Goal: Task Accomplishment & Management: Use online tool/utility

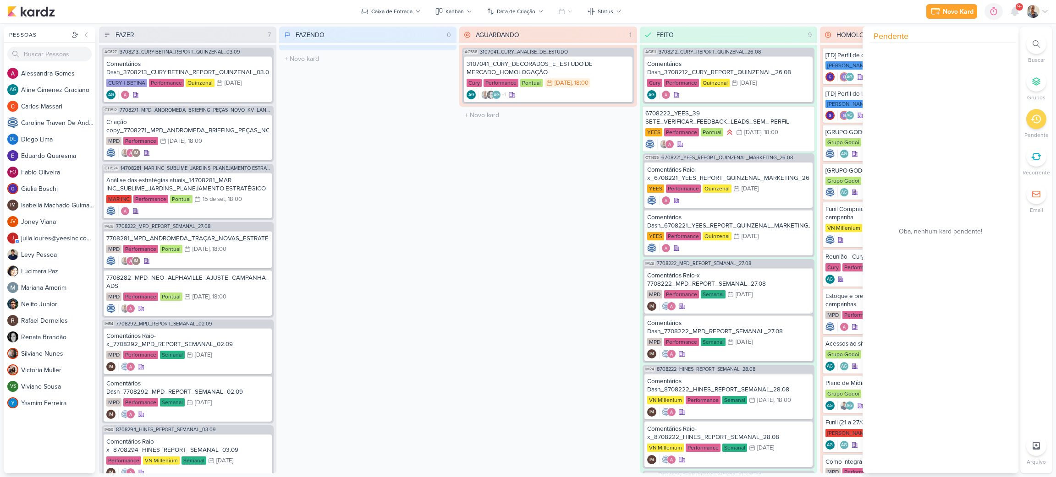
click at [509, 338] on div "AGUARDANDO 1 Mover Para Esquerda Mover Para Direita [GEOGRAPHIC_DATA] AG536 310…" at bounding box center [547, 250] width 177 height 447
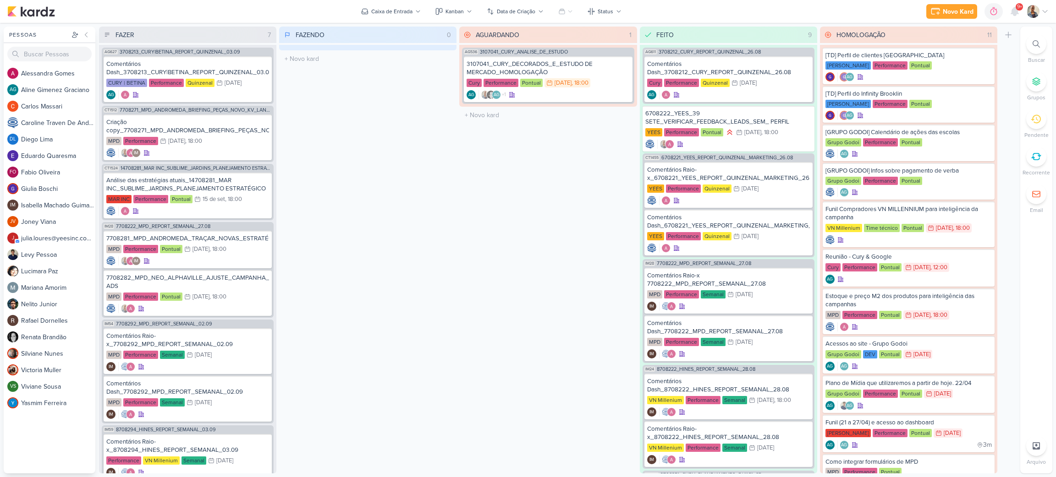
click at [330, 184] on div "FAZENDO 0 Mover Para Esquerda Mover Para Direita [GEOGRAPHIC_DATA] O título do …" at bounding box center [367, 250] width 177 height 447
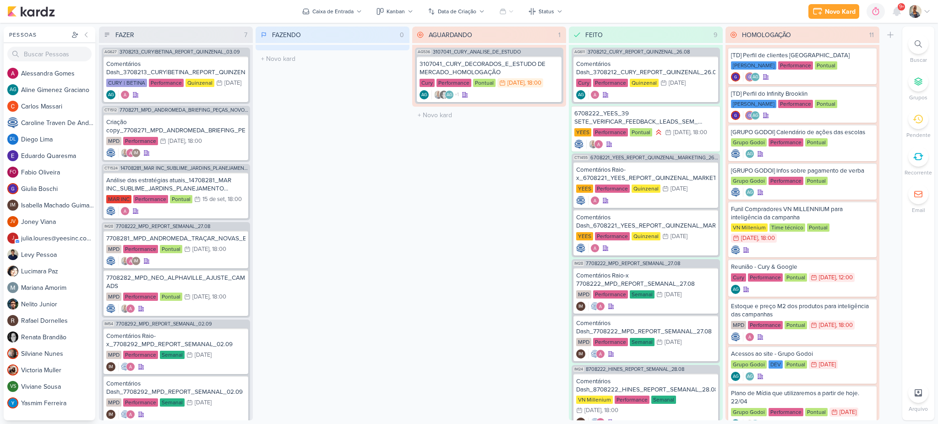
click at [376, 341] on div "FAZENDO 0 Mover Para Esquerda Mover Para Direita Deletar O título do kard deve …" at bounding box center [333, 224] width 154 height 394
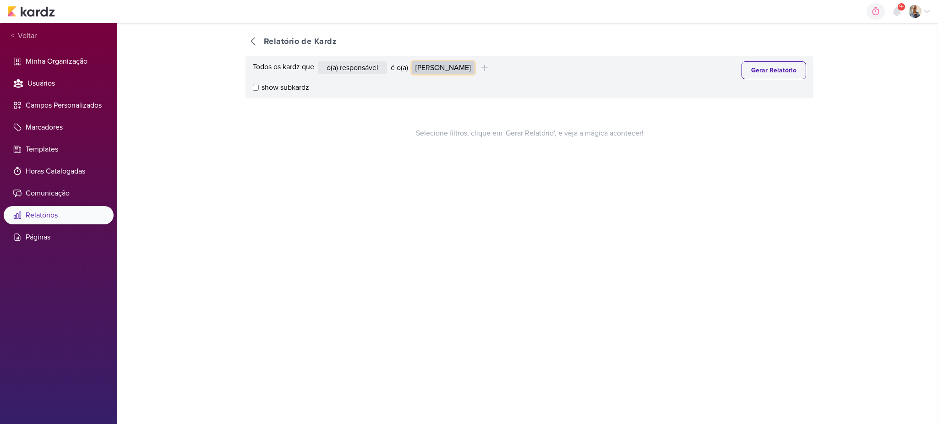
click at [444, 69] on select "Alessandra Gomes Aline Gimenez Graciano Caroline Traven De Andrade Eduardo Quar…" at bounding box center [443, 67] width 63 height 13
select select "1395"
click at [415, 61] on select "Alessandra Gomes Aline Gimenez Graciano Caroline Traven De Andrade Eduardo Quar…" at bounding box center [443, 67] width 63 height 13
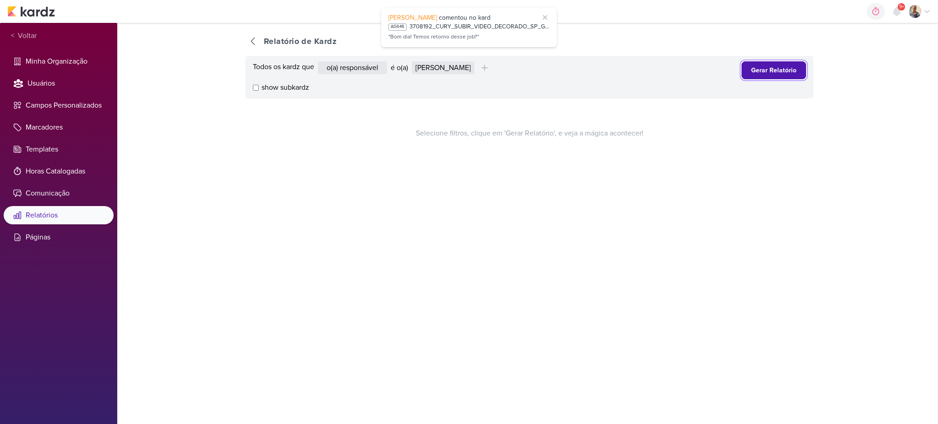
click at [742, 72] on button "Gerar Relatório" at bounding box center [774, 70] width 65 height 18
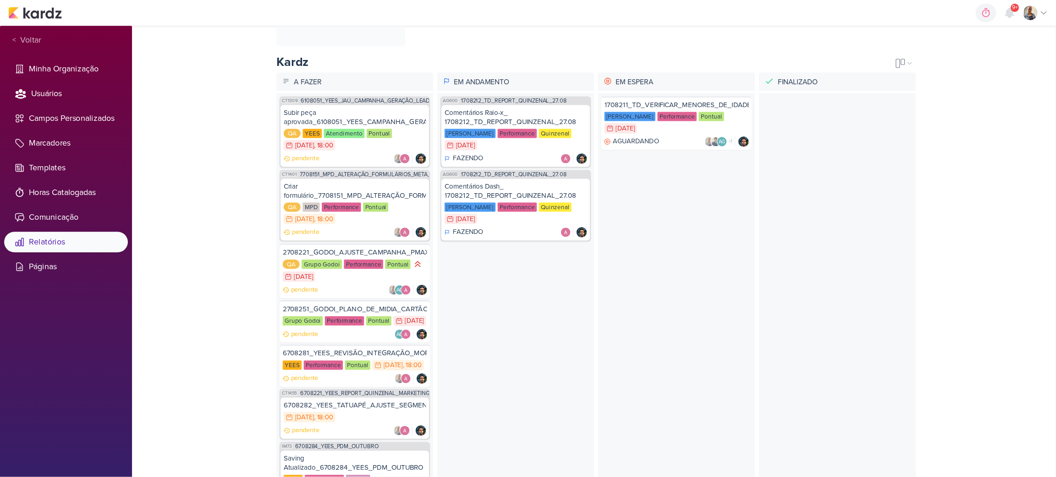
scroll to position [195, 0]
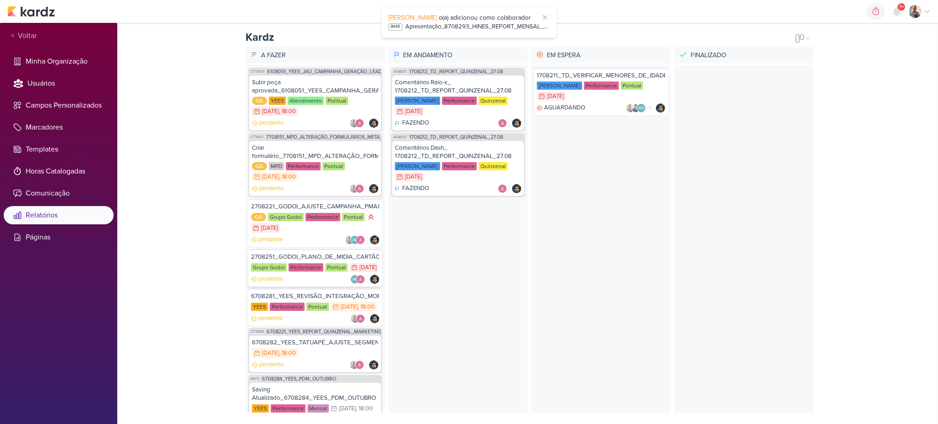
click at [306, 268] on div "Grupo Godoi Performance Pontual 28/8 28 de ago" at bounding box center [315, 268] width 128 height 10
click at [333, 312] on div "YEES Performance Pontual 1/9 1 de set , 18:00" at bounding box center [315, 307] width 128 height 10
click at [424, 343] on div "AG600 1708212_TD_REPORT_QUINZENAL_27.08 Comentários Raio-x_ 1708212_TD_REPORT_Q…" at bounding box center [458, 239] width 139 height 348
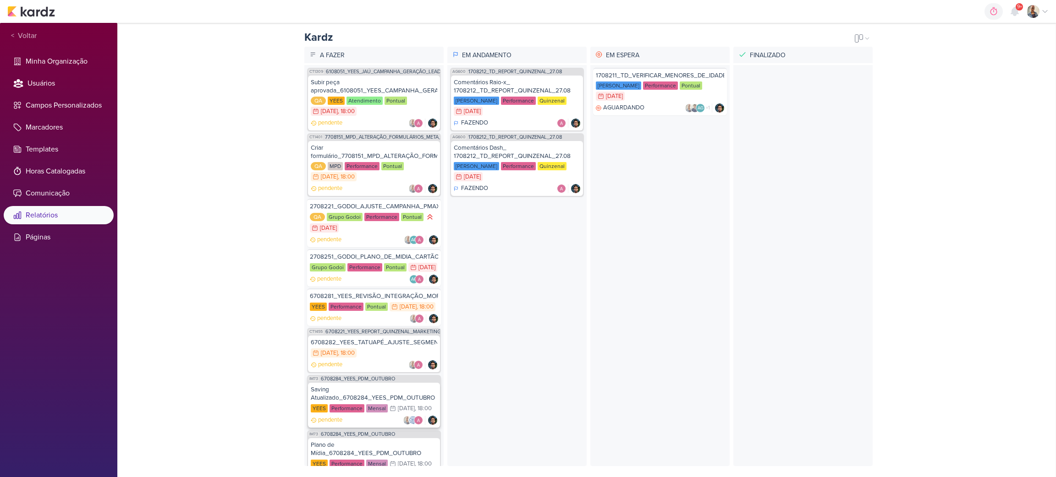
click at [361, 402] on div "Saving Atualizado_6708284_YEES_PDM_OUTUBRO" at bounding box center [374, 394] width 126 height 16
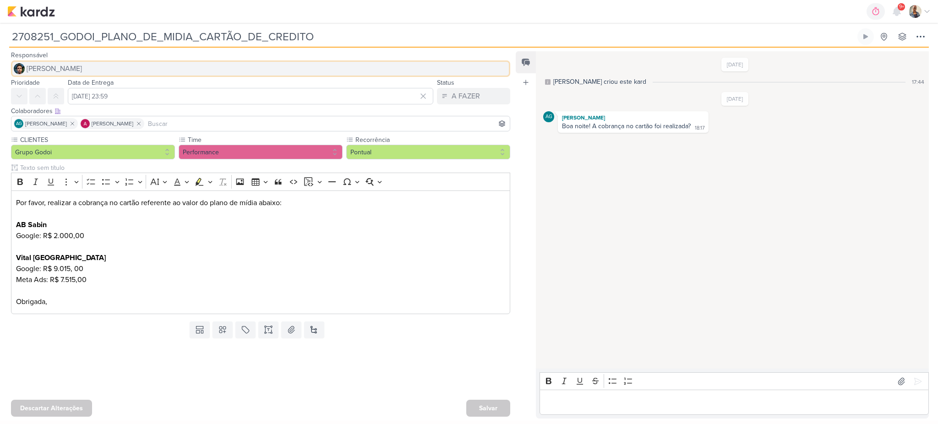
click at [64, 67] on span "Nelito Junior" at bounding box center [54, 68] width 55 height 11
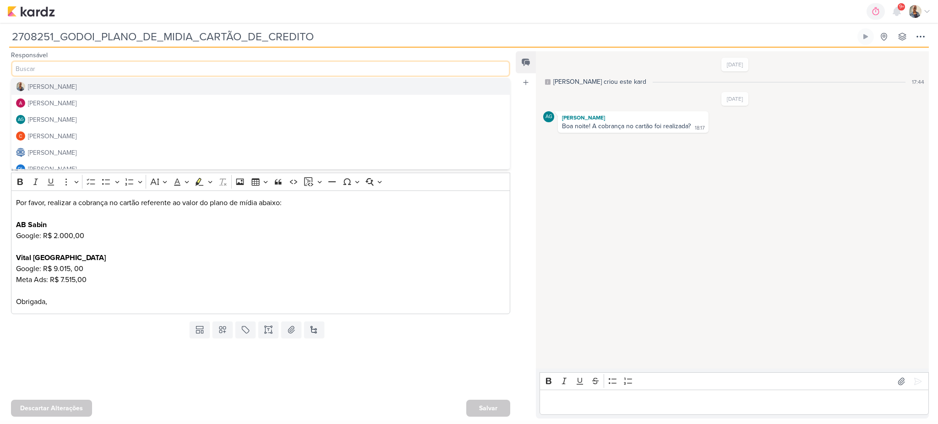
click at [66, 86] on button "[PERSON_NAME]" at bounding box center [260, 86] width 498 height 16
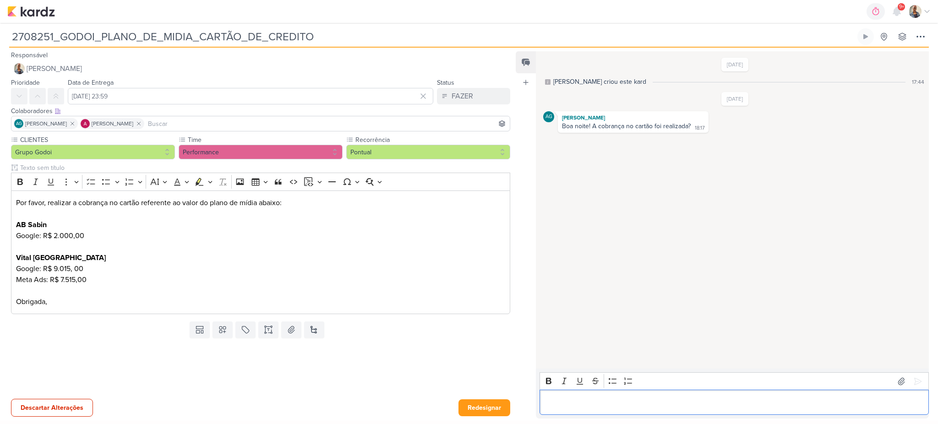
click at [622, 400] on p "Editor editing area: main" at bounding box center [734, 402] width 379 height 11
drag, startPoint x: 92, startPoint y: 281, endPoint x: 59, endPoint y: 278, distance: 33.1
click at [59, 278] on p "Por favor, realizar a cobrança no cartão referente ao valor do plano de mídia a…" at bounding box center [261, 252] width 490 height 110
copy p "7.515,00"
click at [622, 399] on p "Nelito, falta só os" at bounding box center [734, 402] width 379 height 11
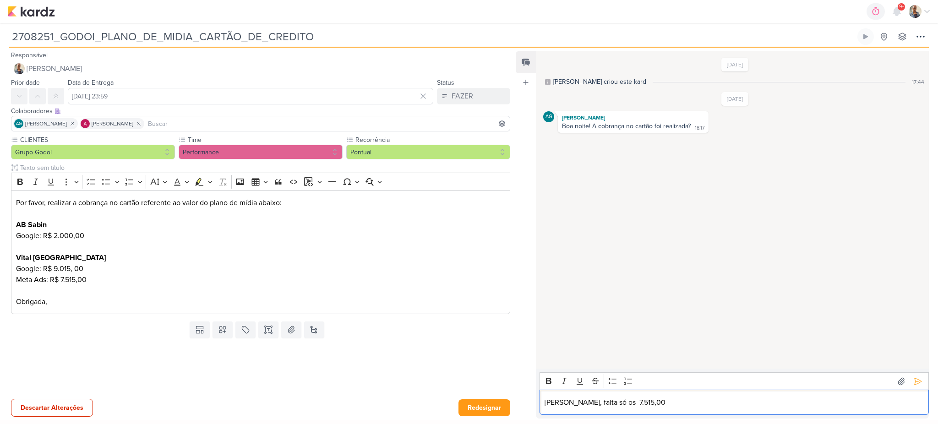
click at [605, 403] on p "Nelito, falta só os 7.515,00" at bounding box center [734, 402] width 379 height 11
click at [671, 403] on p "Nelito, falta só os R$ 7.515,00" at bounding box center [734, 402] width 379 height 11
click at [602, 404] on p "Nelito, falta só os R$ 7.515,00 de Meta" at bounding box center [734, 402] width 379 height 11
click at [761, 399] on p "Nelito, falta só os R$ 7.515,00 de Meta" at bounding box center [734, 402] width 379 height 11
click at [914, 379] on icon at bounding box center [918, 381] width 9 height 9
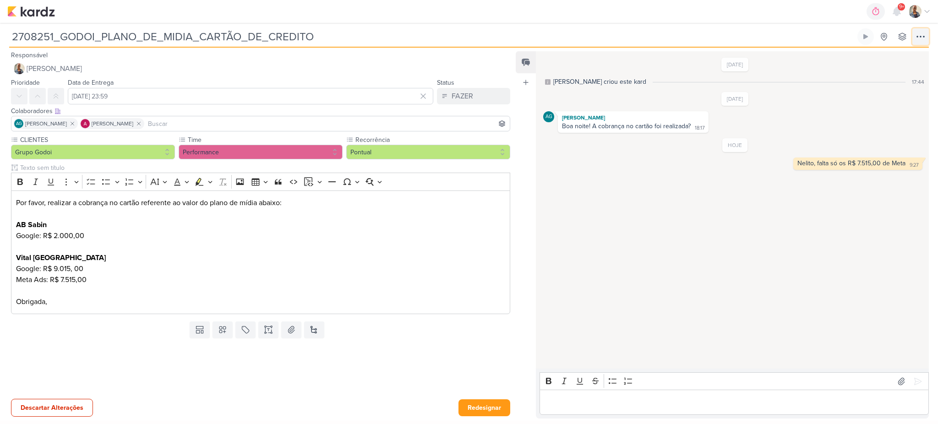
click at [917, 35] on icon at bounding box center [920, 36] width 11 height 11
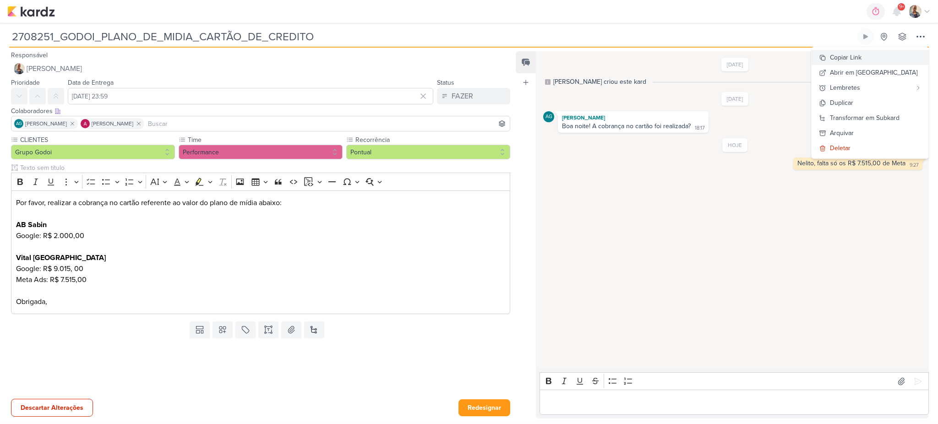
click at [862, 59] on div "Copiar Link" at bounding box center [846, 58] width 32 height 10
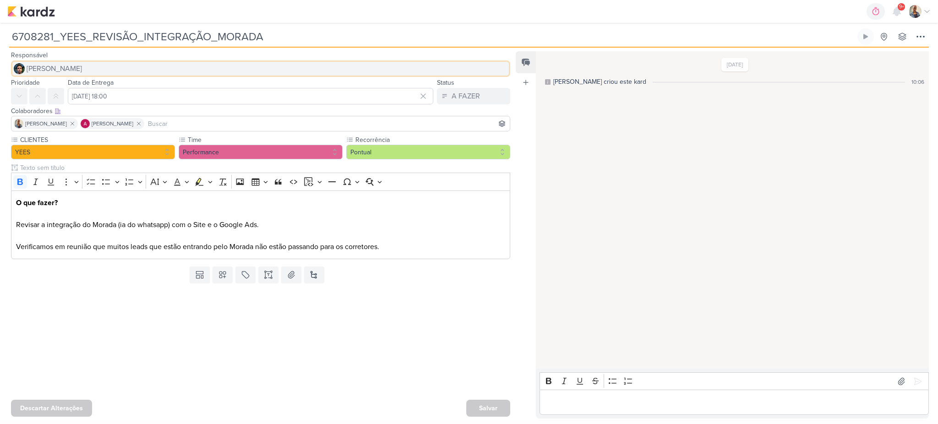
click at [60, 69] on span "Nelito Junior" at bounding box center [54, 68] width 55 height 11
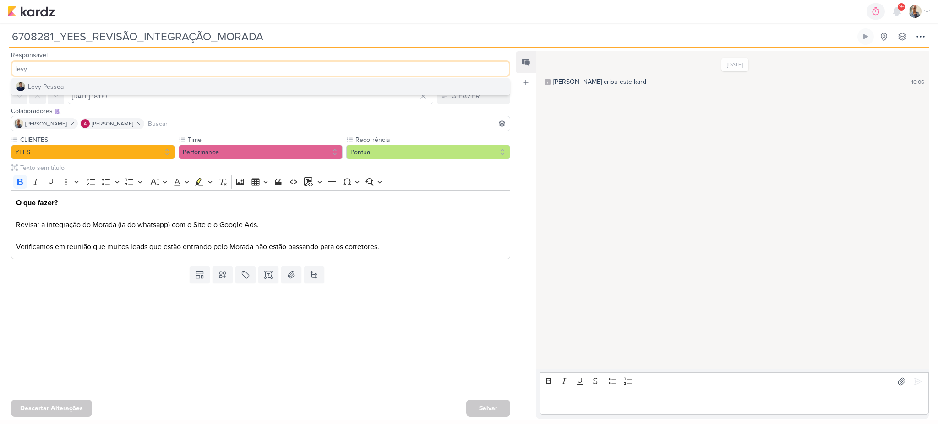
type input "levy"
click at [63, 84] on button "Levy Pessoa" at bounding box center [260, 86] width 498 height 16
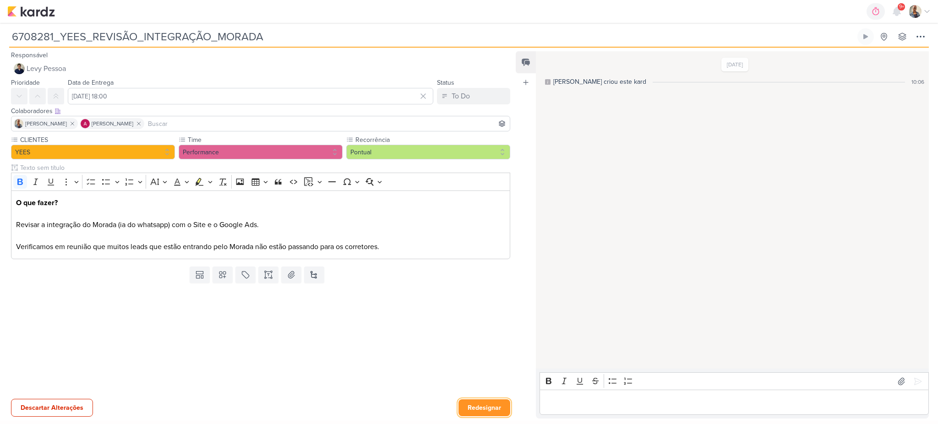
click at [487, 408] on button "Redesignar" at bounding box center [485, 408] width 52 height 17
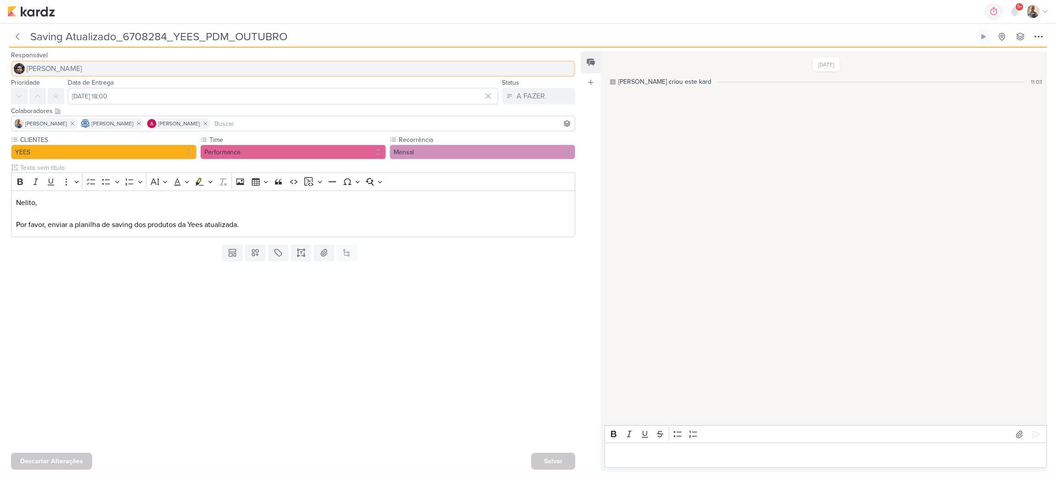
click at [117, 70] on button "[PERSON_NAME]" at bounding box center [293, 68] width 564 height 16
type input "iara"
click at [76, 89] on button "[PERSON_NAME]" at bounding box center [292, 86] width 563 height 16
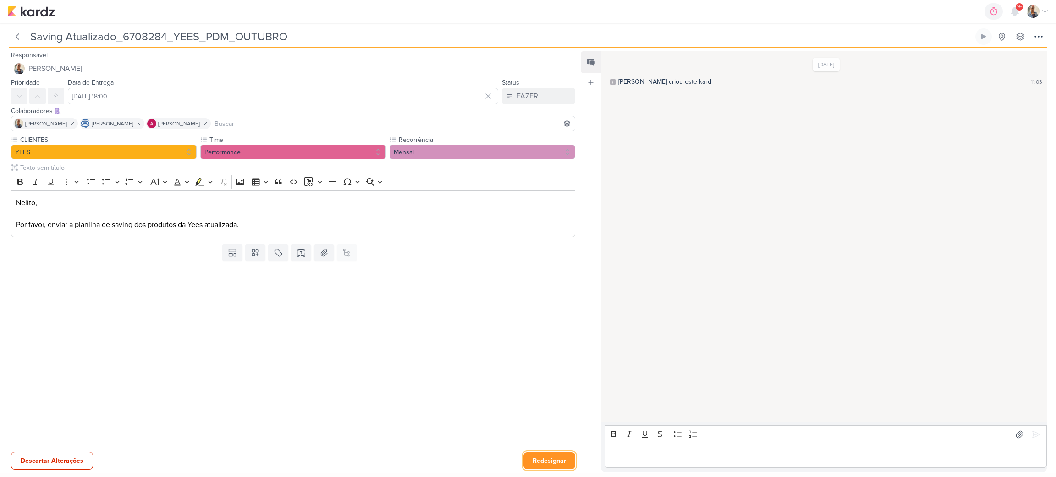
click at [549, 454] on button "Redesignar" at bounding box center [549, 461] width 52 height 17
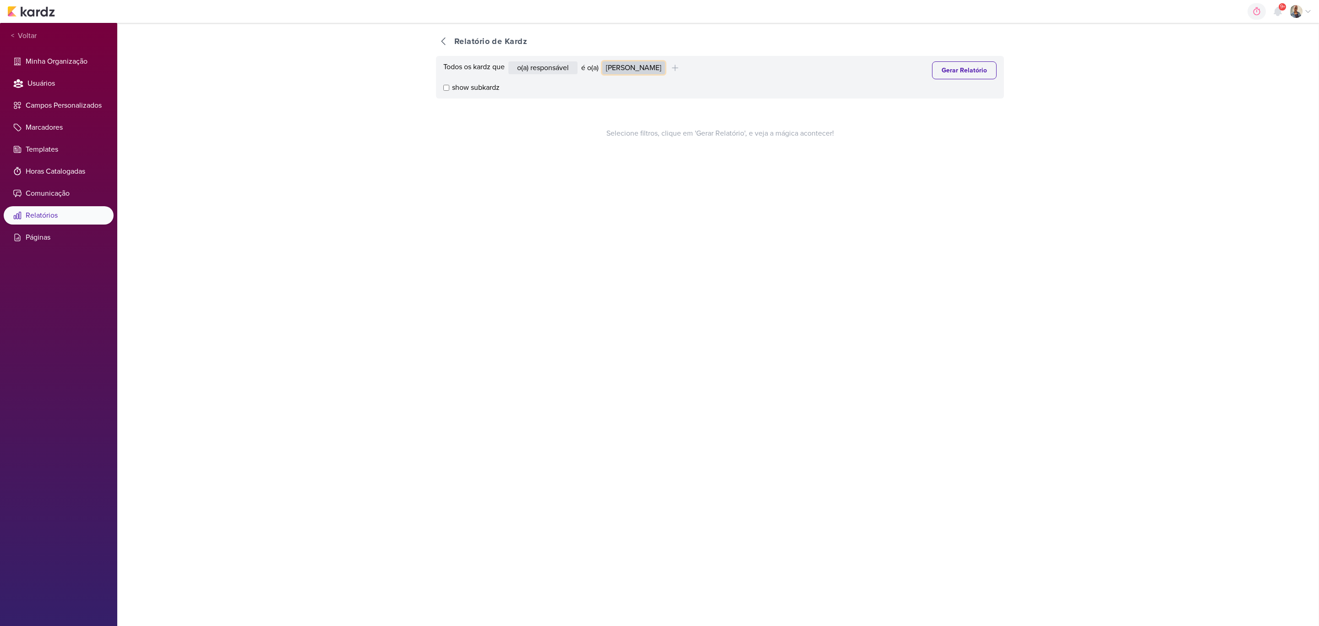
click at [622, 61] on select "[PERSON_NAME] Graciano [PERSON_NAME] [PERSON_NAME] [PERSON_NAME] [PERSON_NAME] …" at bounding box center [633, 67] width 63 height 13
select select "4217"
click at [604, 61] on select "[PERSON_NAME] Graciano [PERSON_NAME] [PERSON_NAME] [PERSON_NAME] [PERSON_NAME] …" at bounding box center [633, 67] width 63 height 13
click at [941, 76] on button "Gerar Relatório" at bounding box center [964, 70] width 65 height 18
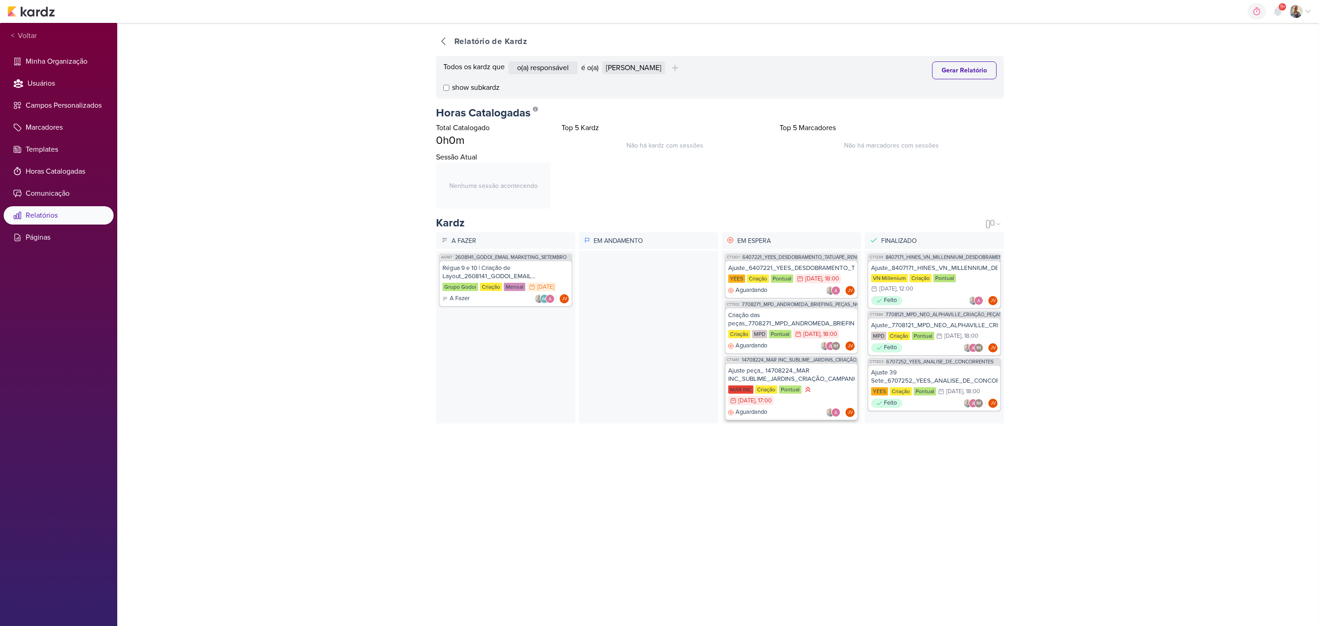
click at [788, 372] on div "Ajuste peça_ 14708224_MAR INC_SUBLIME_JARDINS_CRIAÇÃO_CAMPANHA_META_ADS" at bounding box center [791, 375] width 126 height 16
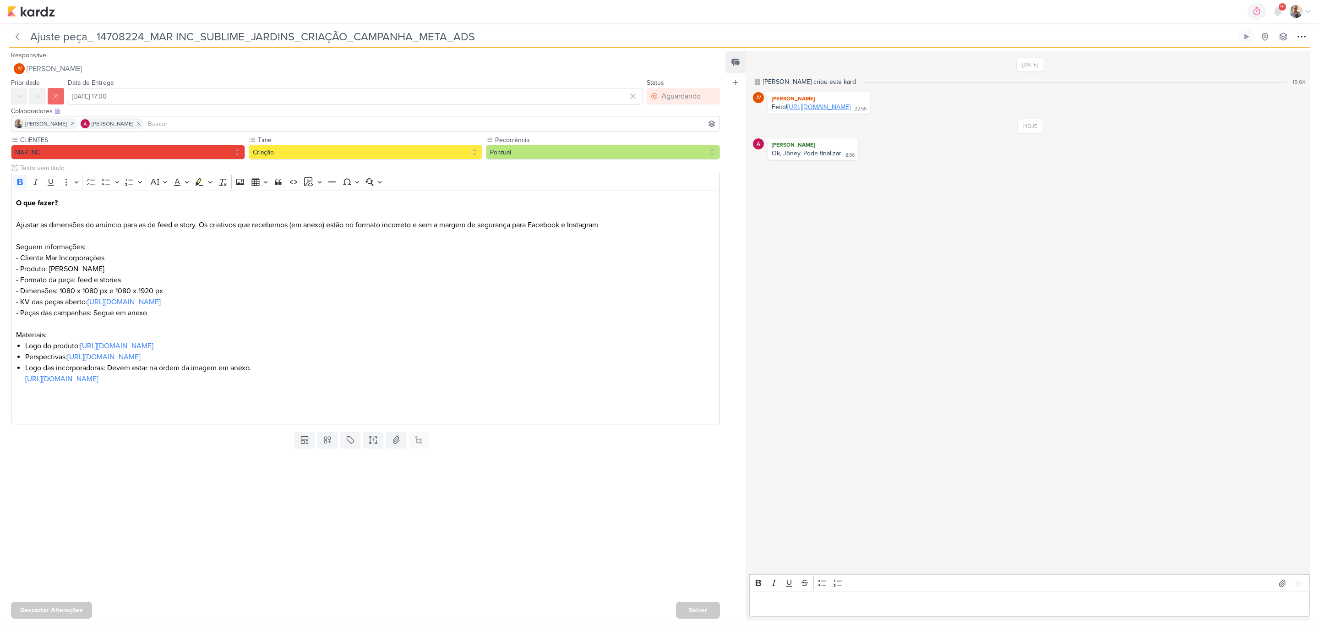
click at [836, 108] on link "https://drive.google.com/drive/folders/1tj_vS2ymeekXZ17-b9xGQ-akLAuNYig1?usp=sh…" at bounding box center [819, 107] width 63 height 8
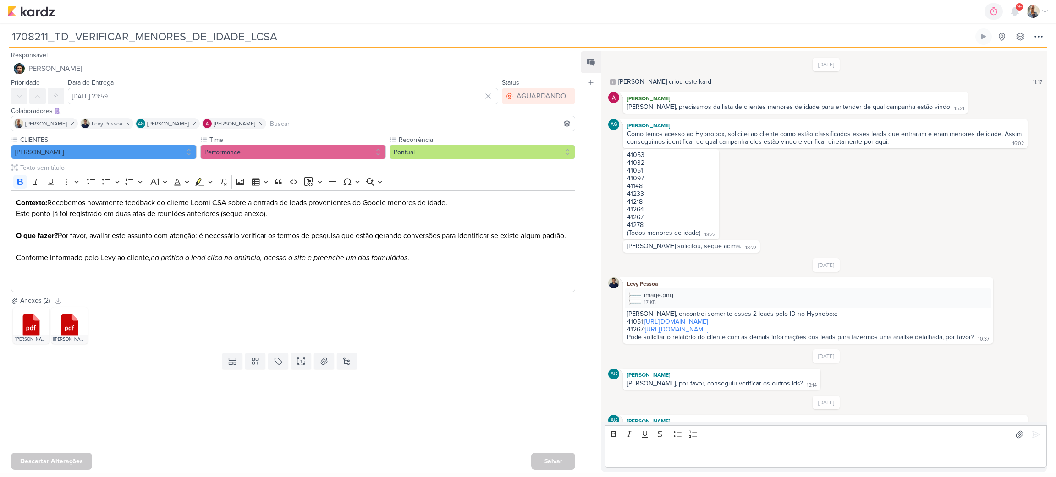
scroll to position [227, 0]
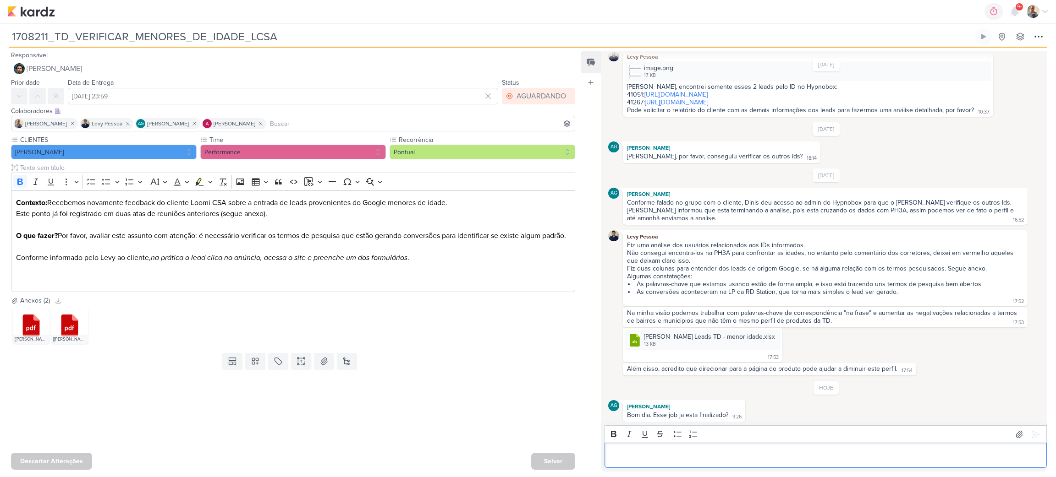
click at [733, 463] on div "Editor editing area: main" at bounding box center [825, 455] width 442 height 25
click at [1037, 433] on button at bounding box center [1035, 434] width 15 height 15
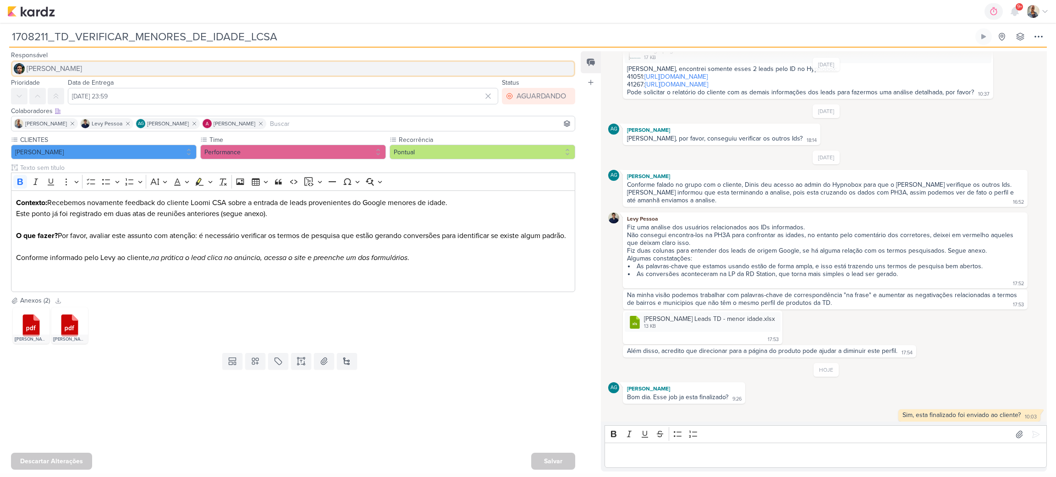
click at [97, 60] on button "[PERSON_NAME]" at bounding box center [293, 68] width 564 height 16
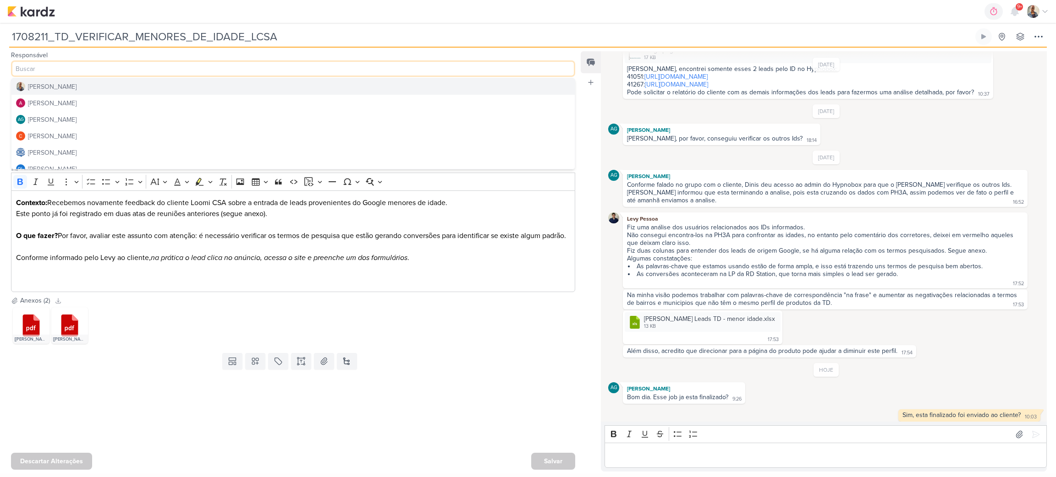
click at [89, 80] on button "[PERSON_NAME]" at bounding box center [292, 86] width 563 height 16
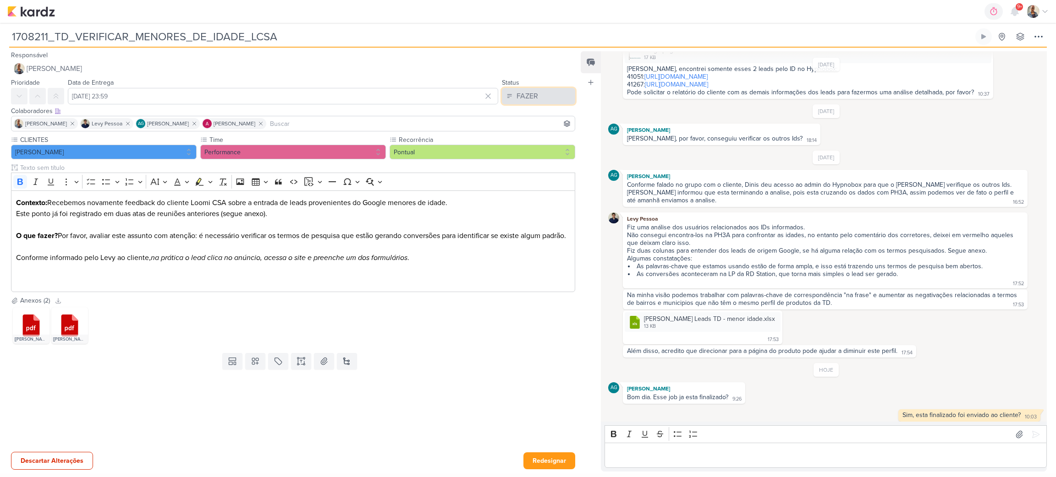
click at [536, 90] on button "FAZER" at bounding box center [538, 96] width 73 height 16
click at [534, 163] on button "FEITO" at bounding box center [534, 162] width 82 height 15
click at [540, 457] on button "Redesignar" at bounding box center [549, 461] width 52 height 17
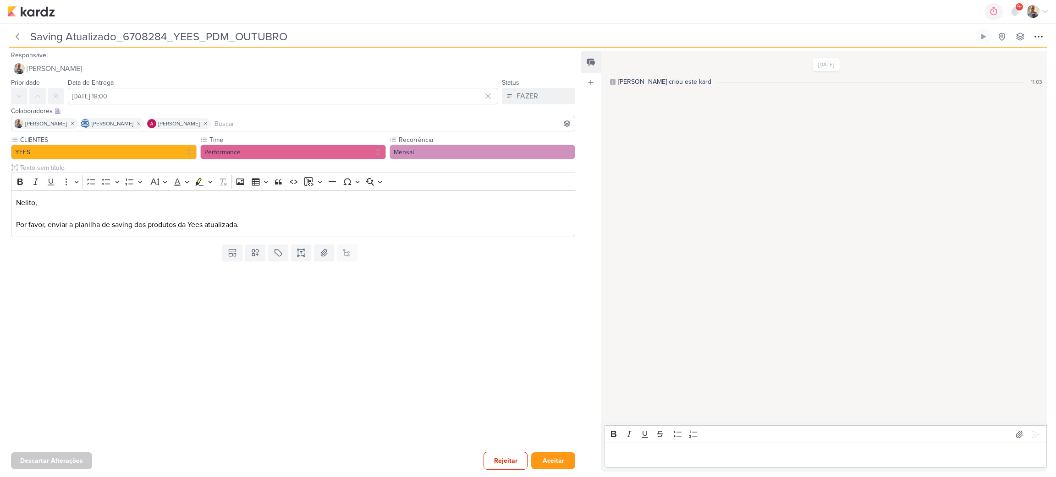
click at [640, 454] on p "Editor editing area: main" at bounding box center [825, 455] width 432 height 11
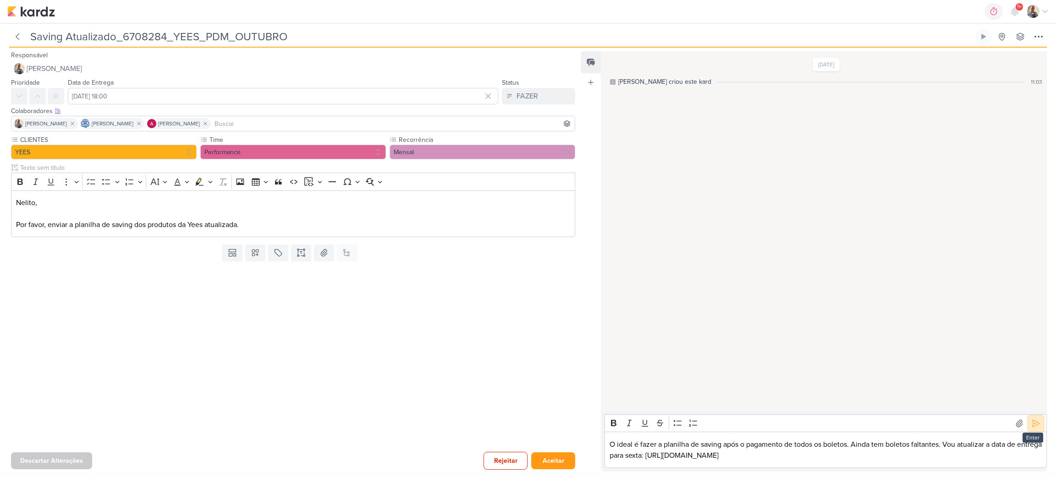
click at [1031, 419] on icon at bounding box center [1035, 423] width 9 height 9
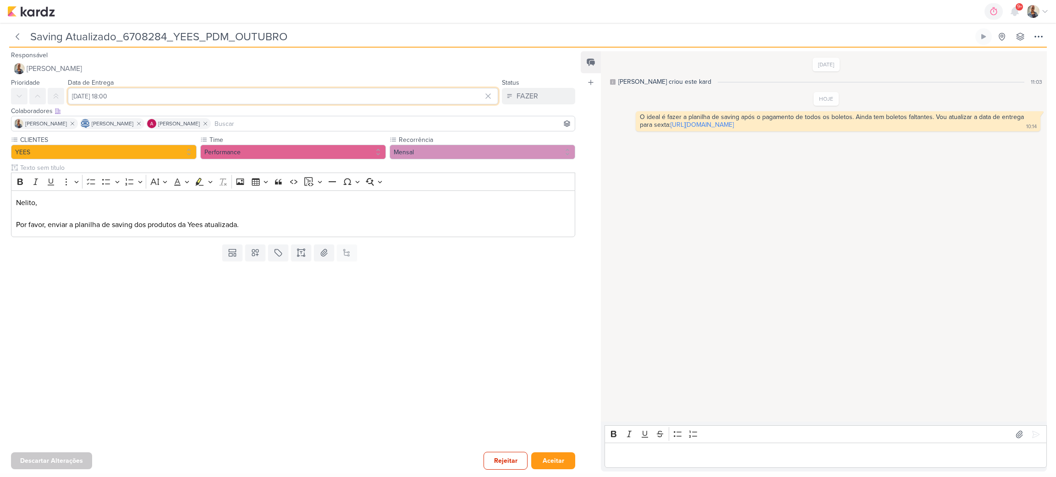
click at [300, 95] on input "8 de setembro de 2025 às 18:00" at bounding box center [283, 96] width 430 height 16
click at [467, 159] on div "12" at bounding box center [471, 158] width 14 height 13
type input "12 de setembro de 2025 às 18:00"
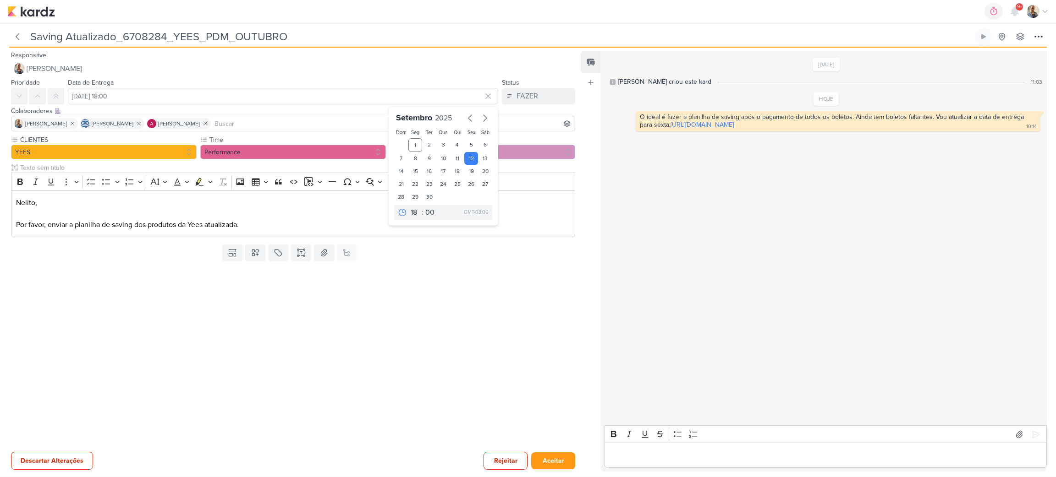
click at [512, 297] on div at bounding box center [289, 357] width 579 height 184
click at [106, 57] on div "Responsável Iara Santos Iara Santos" at bounding box center [289, 62] width 579 height 27
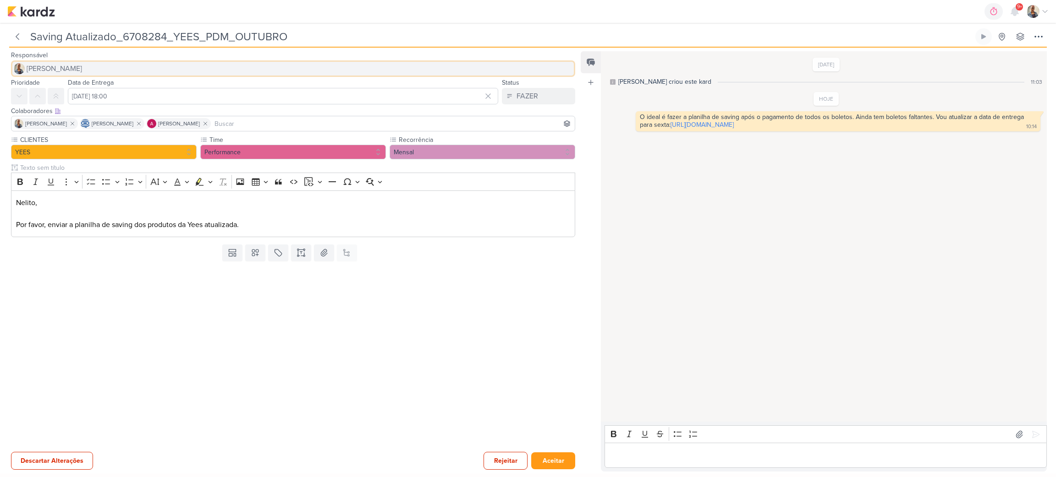
click at [106, 67] on button "[PERSON_NAME]" at bounding box center [293, 68] width 564 height 16
type input "nel"
click at [81, 84] on button "[PERSON_NAME]" at bounding box center [292, 86] width 563 height 16
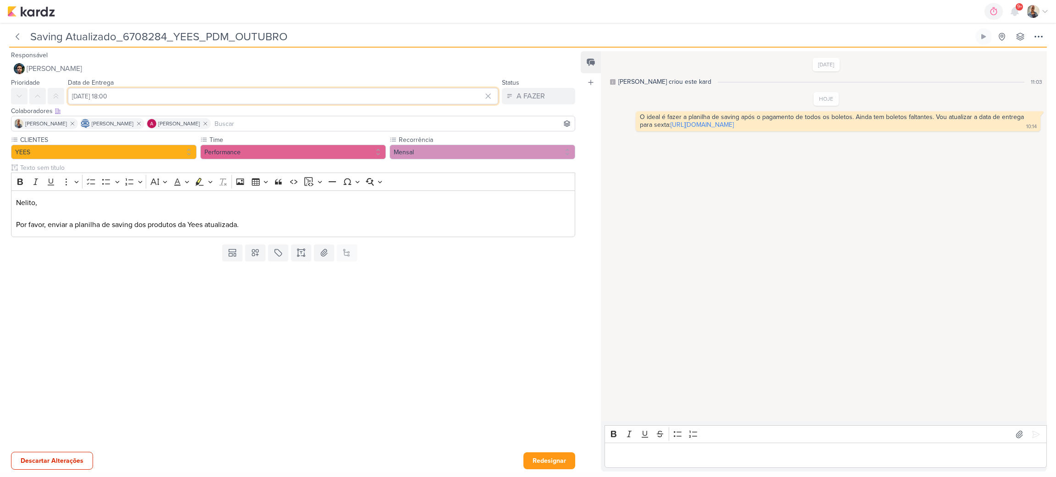
click at [148, 90] on input "12 de setembro de 2025 às 18:00" at bounding box center [283, 96] width 430 height 16
click at [466, 144] on div "5" at bounding box center [471, 145] width 14 height 14
type input "5 de setembro de 2025 às 18:00"
click at [543, 466] on button "Redesignar" at bounding box center [549, 461] width 52 height 17
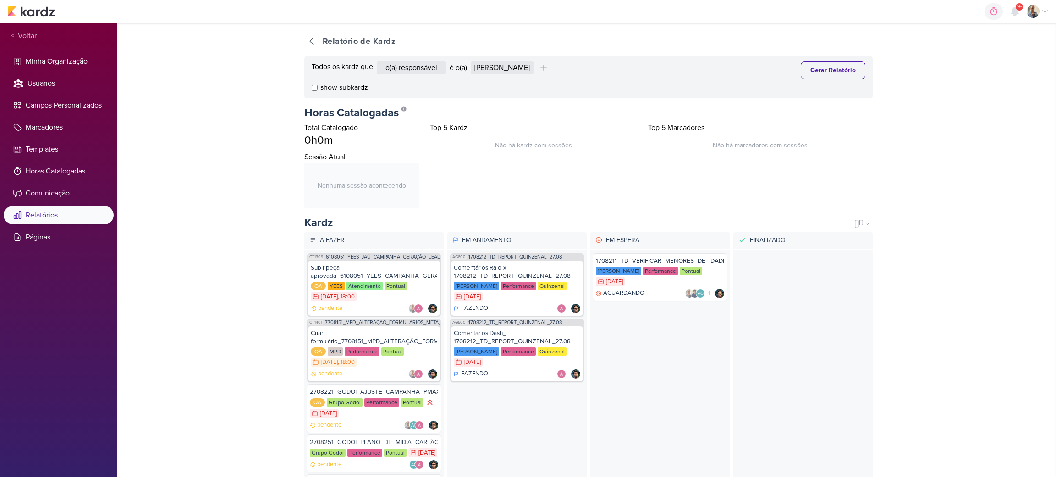
select select "1395"
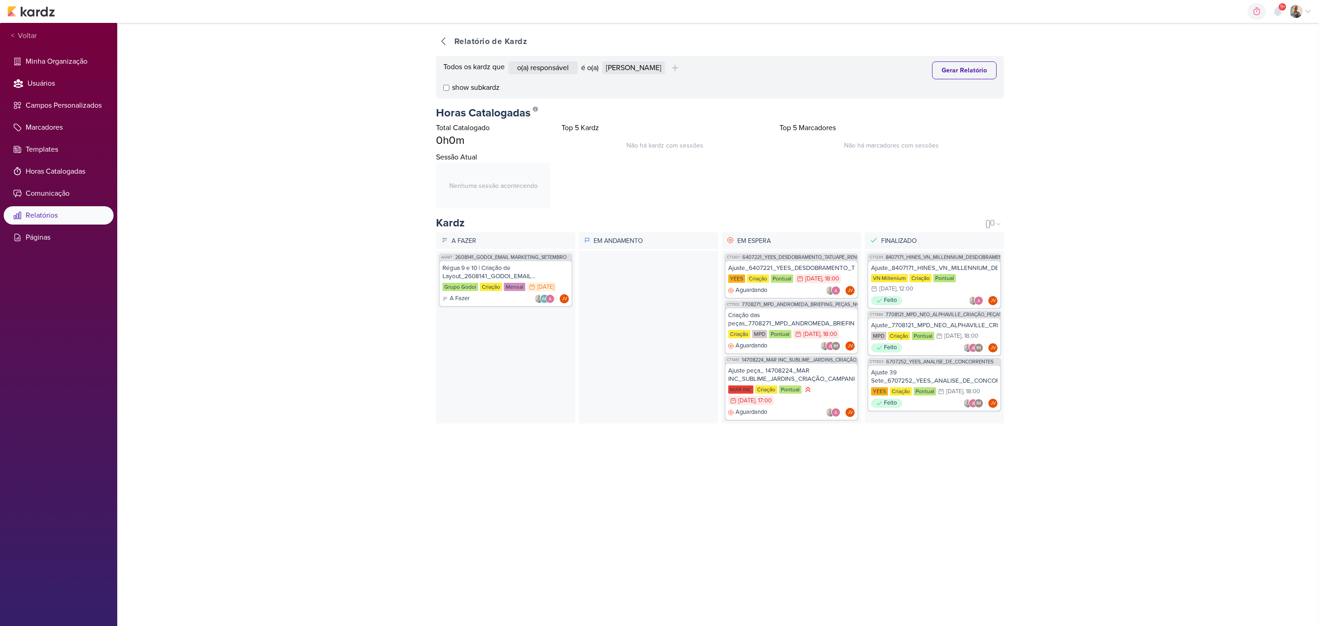
select select "4217"
